Goal: Information Seeking & Learning: Find specific fact

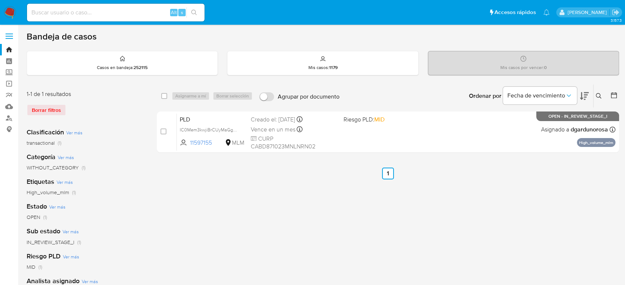
click at [207, 194] on div "select-all-cases-checkbox Asignarme a mí Borrar selección Agrupar por documento…" at bounding box center [388, 246] width 462 height 325
click at [598, 93] on icon at bounding box center [599, 96] width 6 height 6
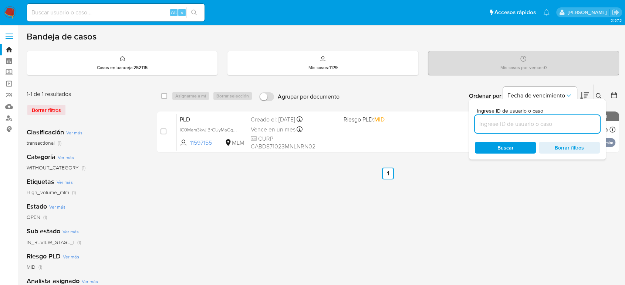
click at [501, 125] on input at bounding box center [537, 124] width 125 height 10
type input "80539354"
click at [599, 95] on icon at bounding box center [599, 96] width 6 height 6
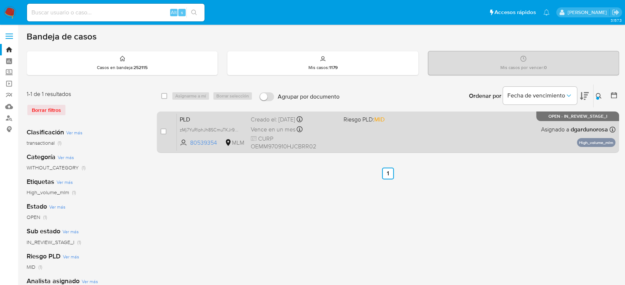
click at [382, 141] on div "PLD zMj7YuRlphJh8SCmuTKJr96n 80539354 MLM Riesgo PLD: MID Creado el: 12/08/2025…" at bounding box center [396, 132] width 439 height 37
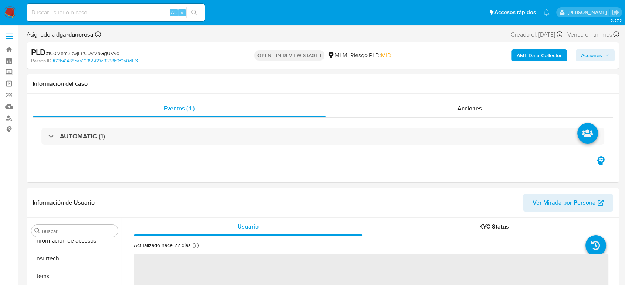
scroll to position [312, 0]
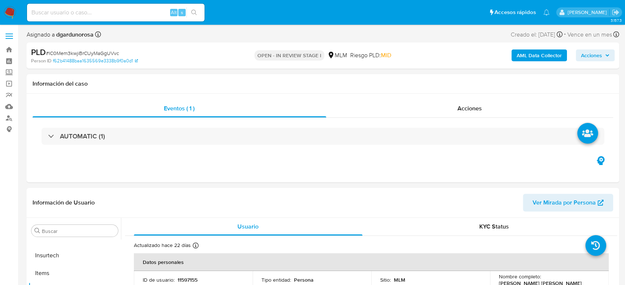
select select "10"
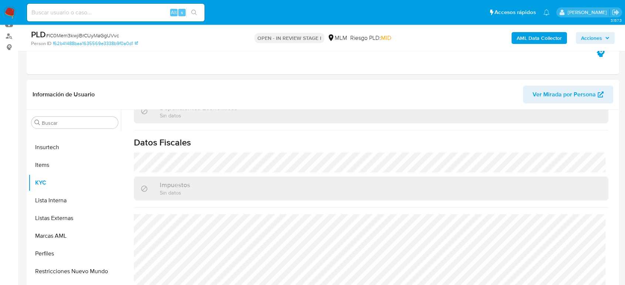
scroll to position [457, 0]
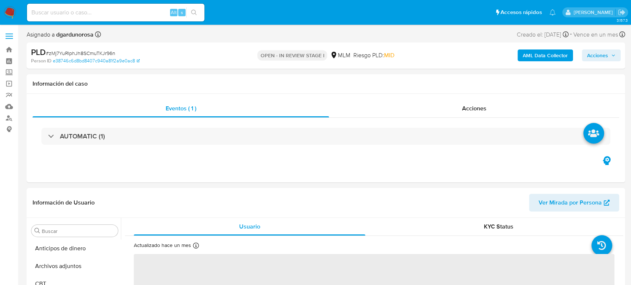
select select "10"
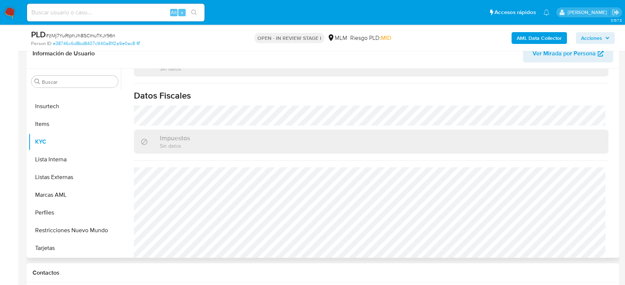
scroll to position [457, 0]
drag, startPoint x: 72, startPoint y: 172, endPoint x: 172, endPoint y: 186, distance: 100.5
click at [72, 172] on button "Listas Externas" at bounding box center [74, 178] width 92 height 18
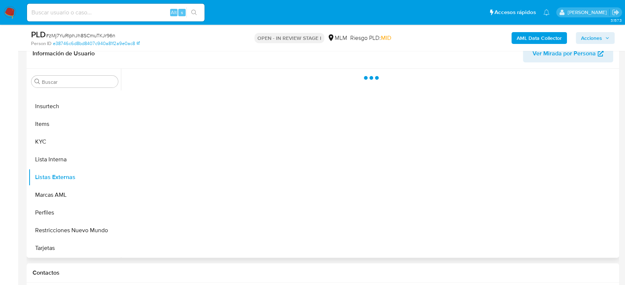
scroll to position [0, 0]
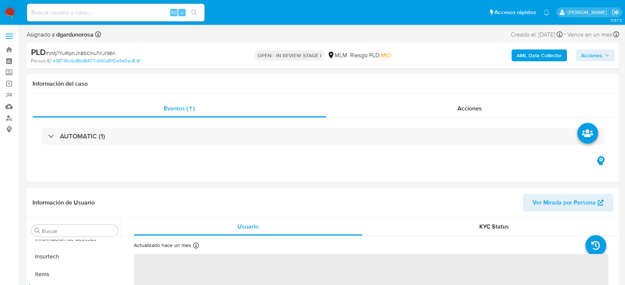
scroll to position [312, 0]
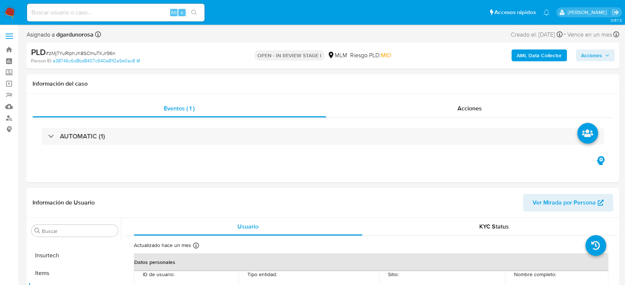
select select "10"
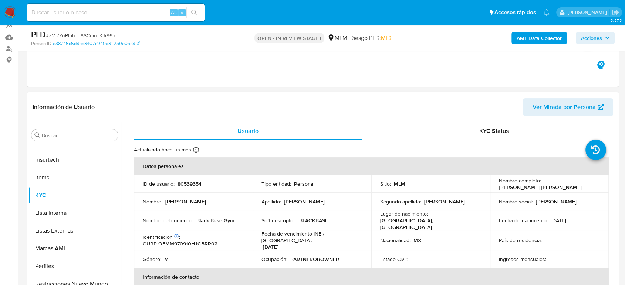
scroll to position [123, 0]
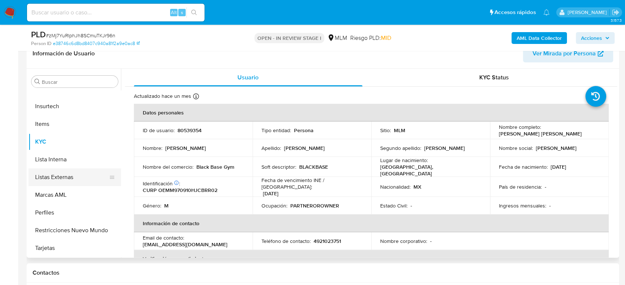
click at [48, 177] on button "Listas Externas" at bounding box center [71, 178] width 87 height 18
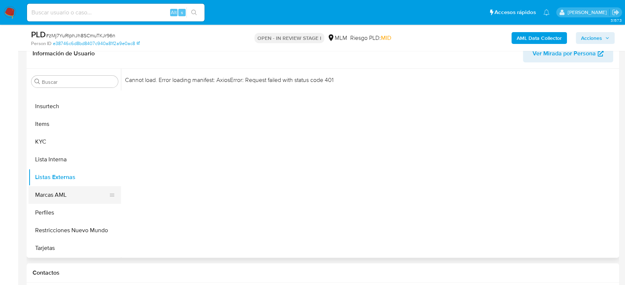
click at [66, 194] on button "Marcas AML" at bounding box center [71, 195] width 87 height 18
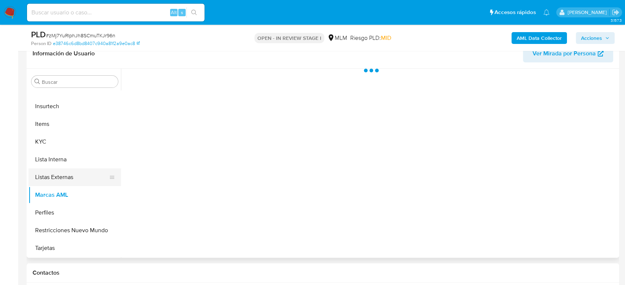
click at [65, 182] on button "Listas Externas" at bounding box center [71, 178] width 87 height 18
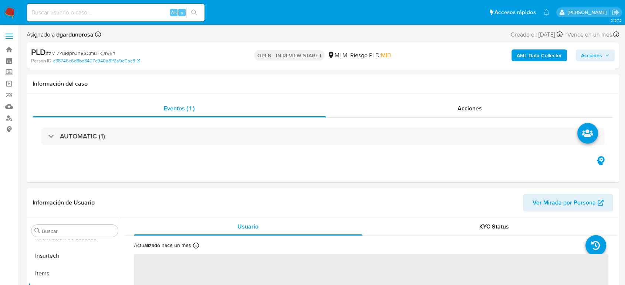
scroll to position [312, 0]
select select "10"
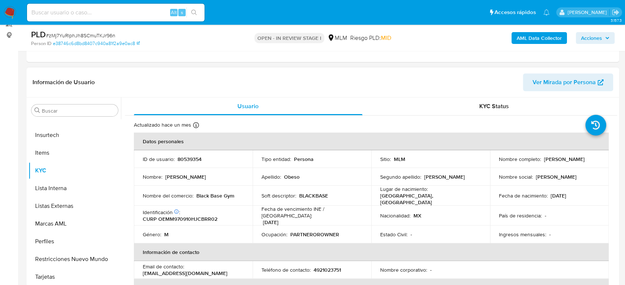
scroll to position [123, 0]
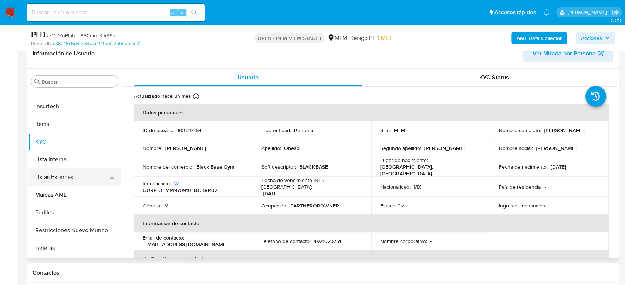
click at [67, 174] on button "Listas Externas" at bounding box center [71, 178] width 87 height 18
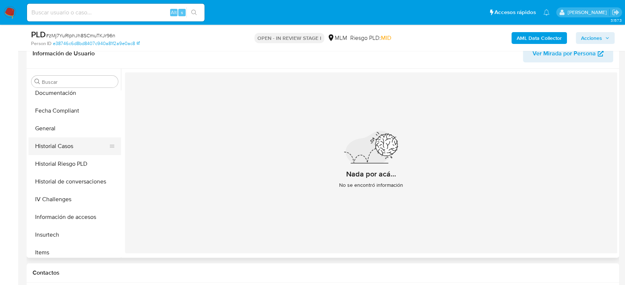
scroll to position [189, 0]
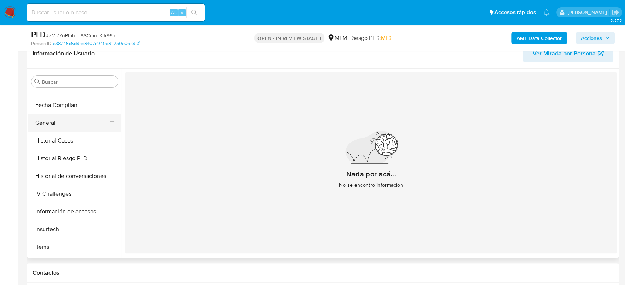
click at [43, 125] on button "General" at bounding box center [71, 123] width 87 height 18
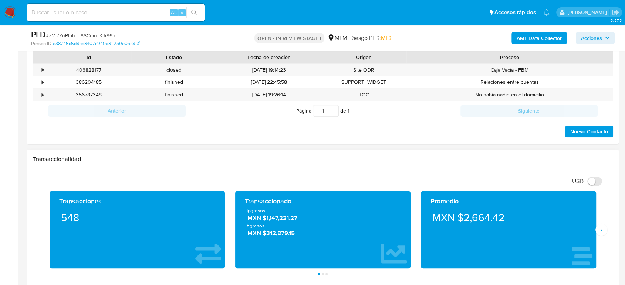
scroll to position [452, 0]
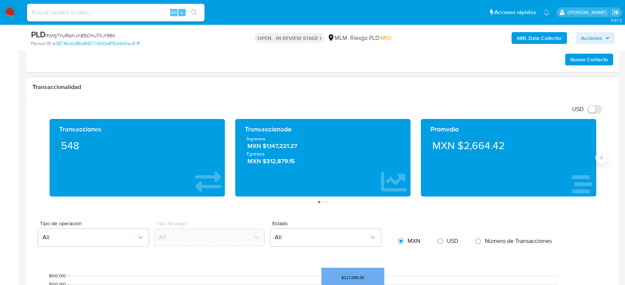
click at [603, 157] on icon "Siguiente" at bounding box center [601, 158] width 6 height 6
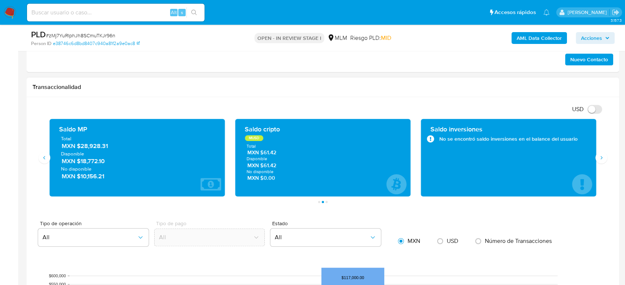
drag, startPoint x: 112, startPoint y: 150, endPoint x: 77, endPoint y: 148, distance: 35.5
click at [77, 148] on span "MXN $28,928.31" at bounding box center [138, 146] width 152 height 9
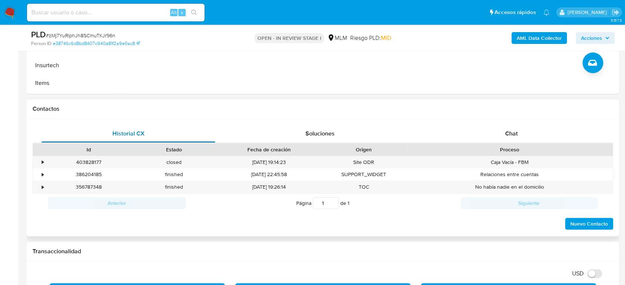
scroll to position [82, 0]
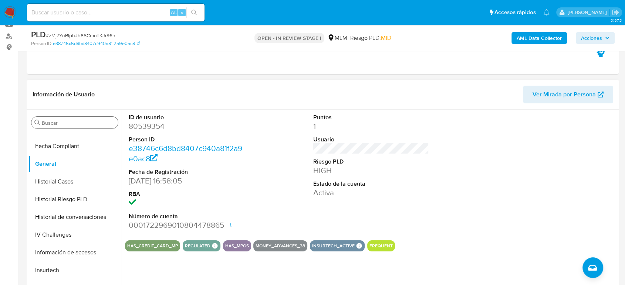
click at [88, 124] on input "Buscar" at bounding box center [78, 123] width 73 height 7
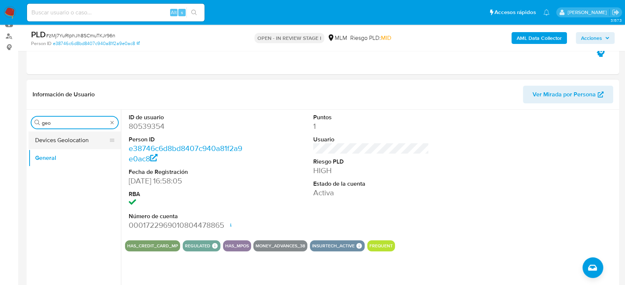
type input "geo"
click at [77, 141] on button "Devices Geolocation" at bounding box center [71, 141] width 87 height 18
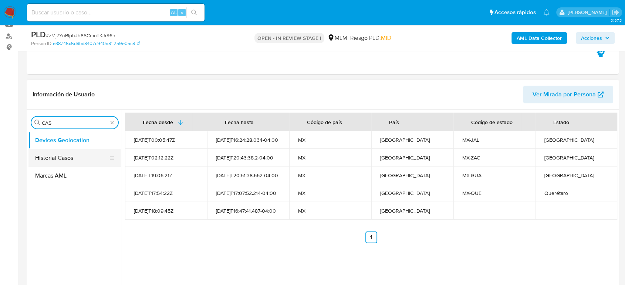
type input "CAS"
click at [73, 158] on button "Historial Casos" at bounding box center [71, 158] width 87 height 18
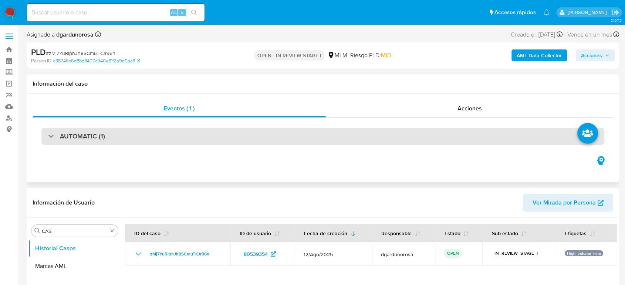
click at [177, 144] on div "AUTOMATIC (1)" at bounding box center [322, 136] width 563 height 17
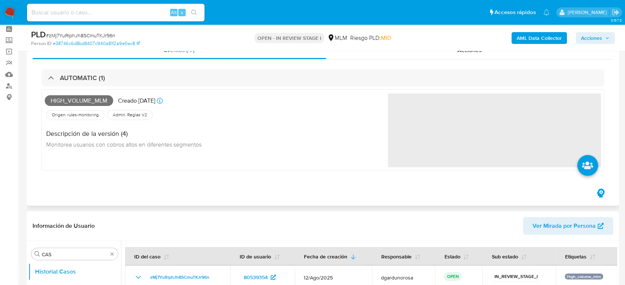
scroll to position [41, 0]
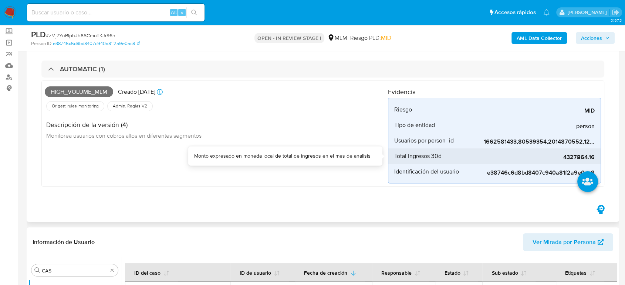
click at [576, 156] on span "4327864.16" at bounding box center [539, 157] width 111 height 7
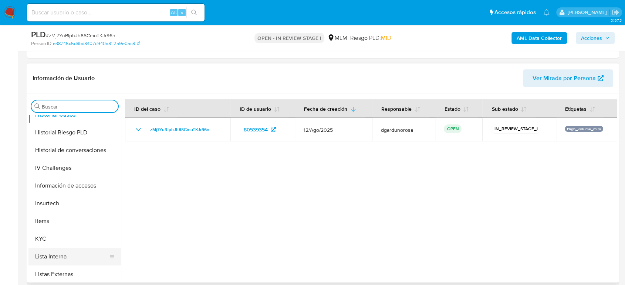
scroll to position [287, 0]
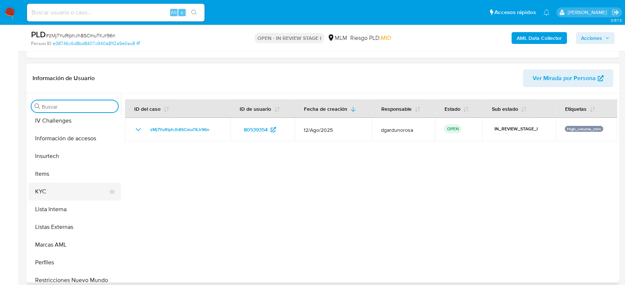
click at [47, 185] on button "KYC" at bounding box center [71, 192] width 87 height 18
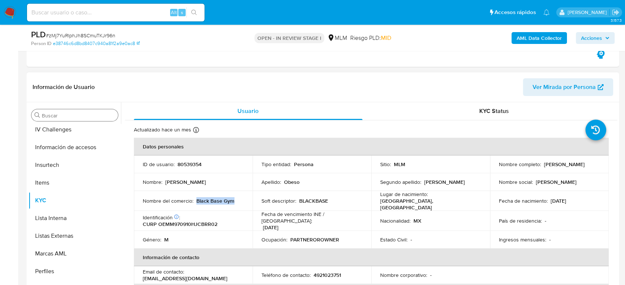
drag, startPoint x: 231, startPoint y: 203, endPoint x: 196, endPoint y: 200, distance: 35.3
click at [196, 200] on div "Nombre del comercio : Black Base Gym" at bounding box center [193, 201] width 101 height 7
copy p "Black Base Gym"
click at [342, 225] on td "Fecha de vencimiento INE / Pasaporte : 31/12/2025" at bounding box center [312, 221] width 119 height 20
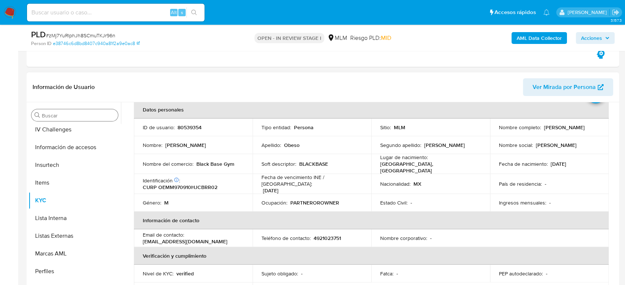
scroll to position [82, 0]
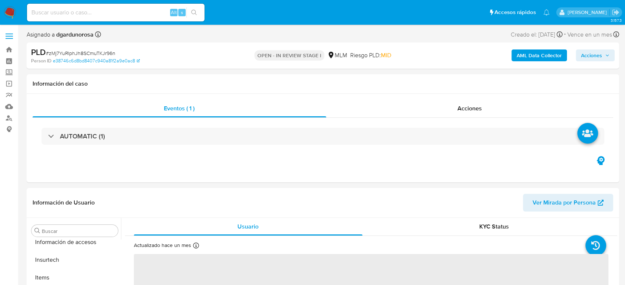
scroll to position [312, 0]
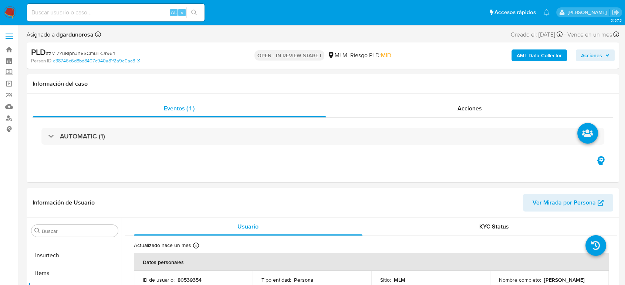
select select "10"
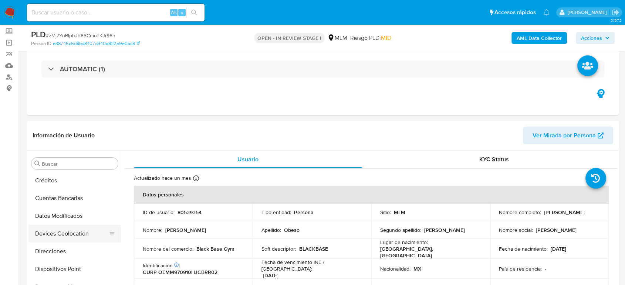
scroll to position [82, 0]
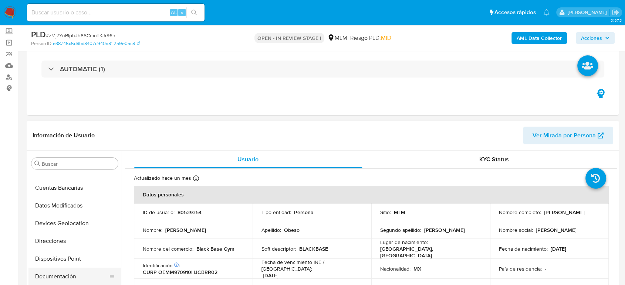
click at [51, 281] on button "Documentación" at bounding box center [71, 277] width 87 height 18
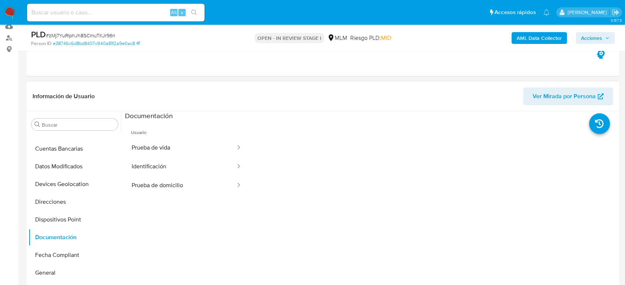
scroll to position [123, 0]
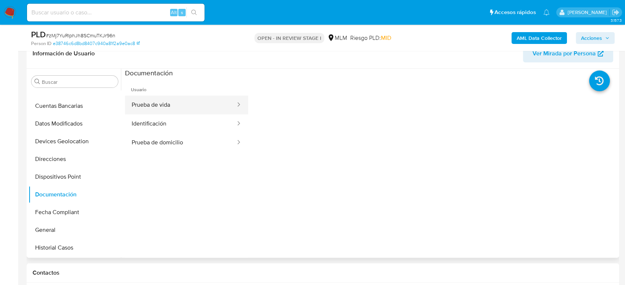
click at [200, 101] on button "Prueba de vida" at bounding box center [180, 105] width 111 height 19
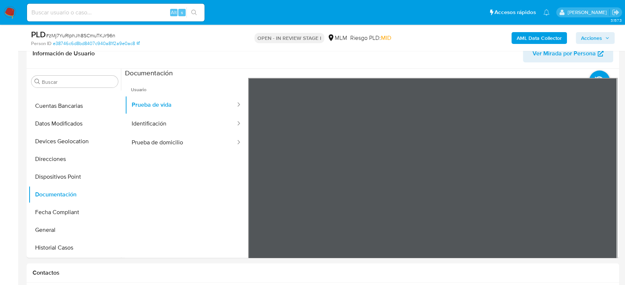
click at [11, 20] on nav "Pausado Ver notificaciones Alt s Accesos rápidos Presiona las siguientes teclas…" at bounding box center [312, 12] width 625 height 25
click at [12, 13] on img at bounding box center [10, 12] width 13 height 13
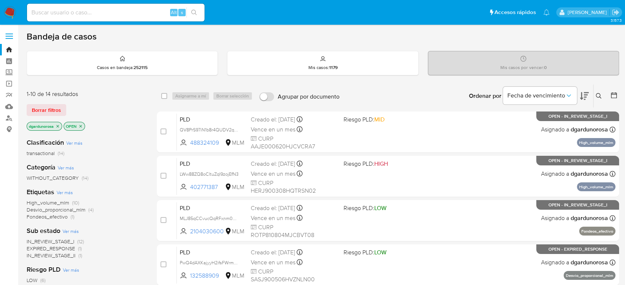
click at [596, 93] on icon at bounding box center [599, 96] width 6 height 6
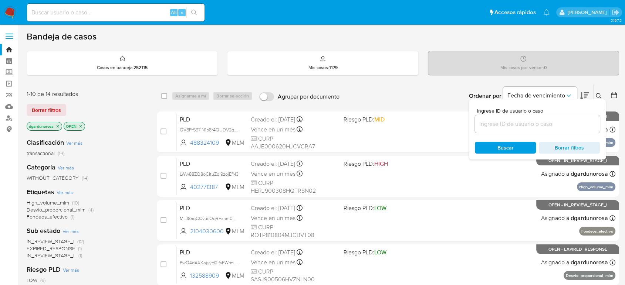
click at [563, 123] on input at bounding box center [537, 124] width 125 height 10
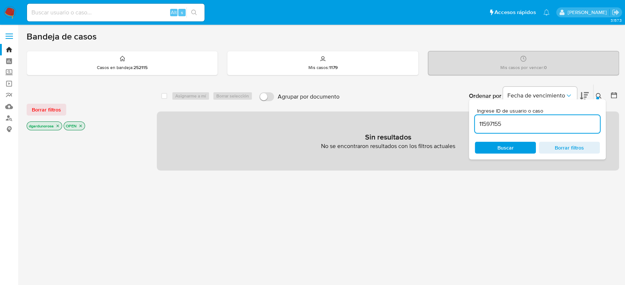
click at [556, 127] on input "11597155" at bounding box center [537, 124] width 125 height 10
type input "11597155"
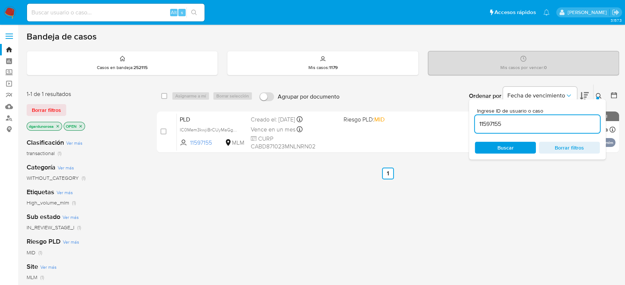
click at [598, 96] on icon at bounding box center [599, 96] width 6 height 6
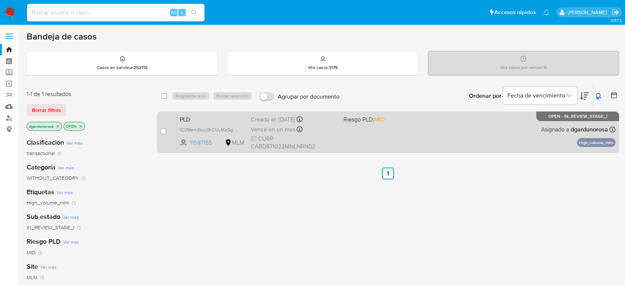
click at [370, 138] on div "PLD IC0Mem3kwjiBrCUyMaGgUVvc 11597155 MLM Riesgo PLD: MID Creado el: 12/08/2025…" at bounding box center [396, 132] width 439 height 37
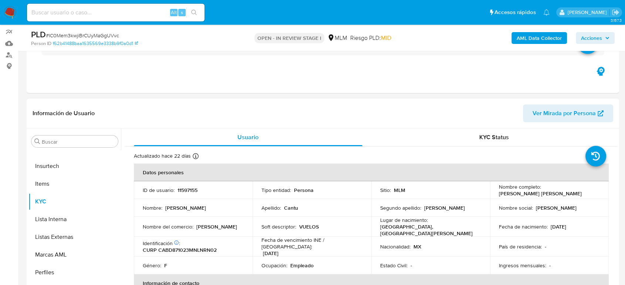
scroll to position [82, 0]
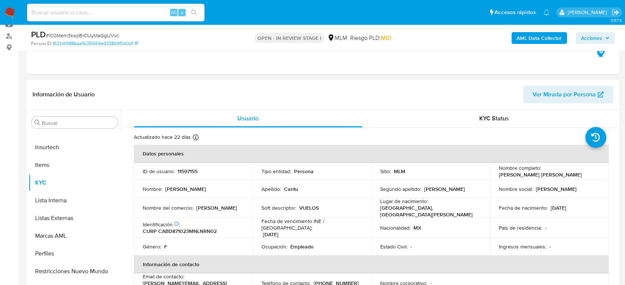
select select "10"
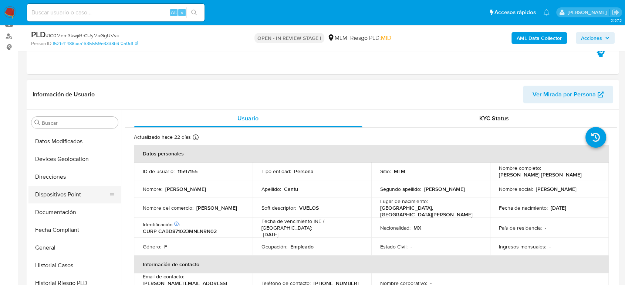
scroll to position [123, 0]
click at [66, 197] on button "Documentación" at bounding box center [71, 195] width 87 height 18
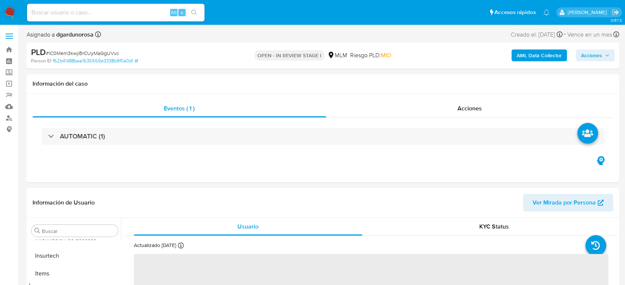
scroll to position [312, 0]
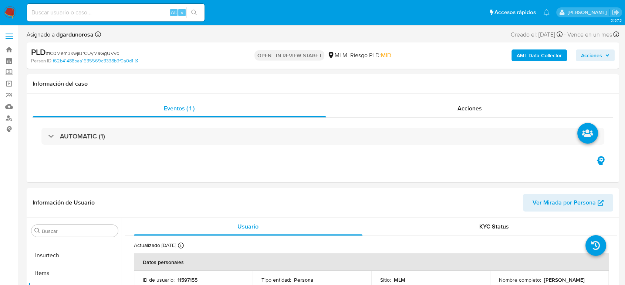
select select "10"
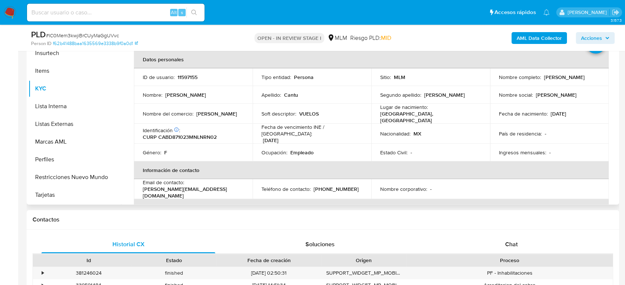
scroll to position [164, 0]
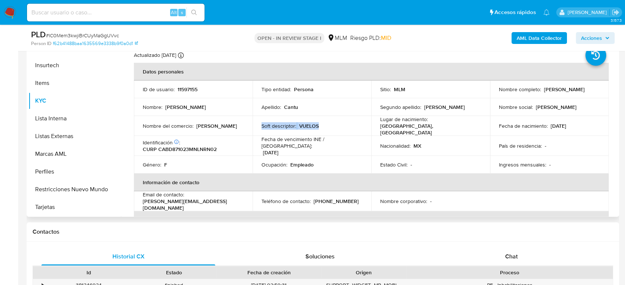
drag, startPoint x: 326, startPoint y: 126, endPoint x: 261, endPoint y: 125, distance: 65.1
click at [261, 125] on div "Soft descriptor : VUELOS" at bounding box center [311, 126] width 101 height 7
copy div "Soft descriptor : VUELOS"
